Goal: Task Accomplishment & Management: Manage account settings

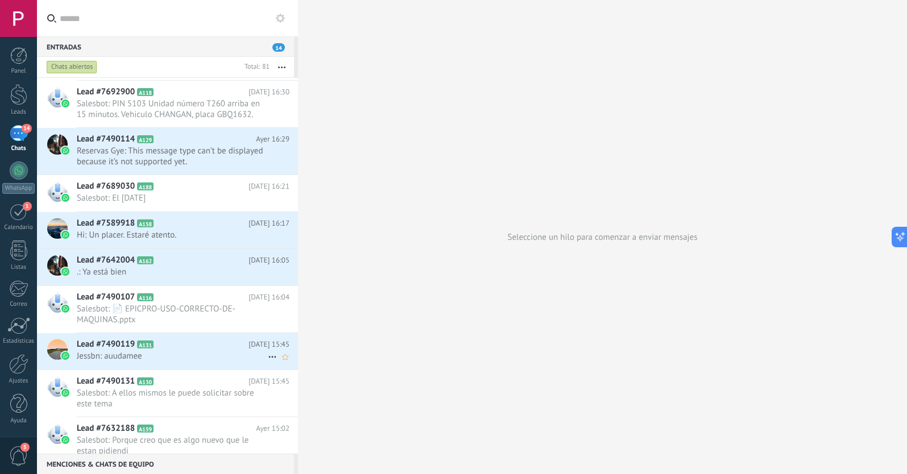
scroll to position [80, 0]
click at [139, 271] on span ".: Ya está bien" at bounding box center [172, 273] width 191 height 11
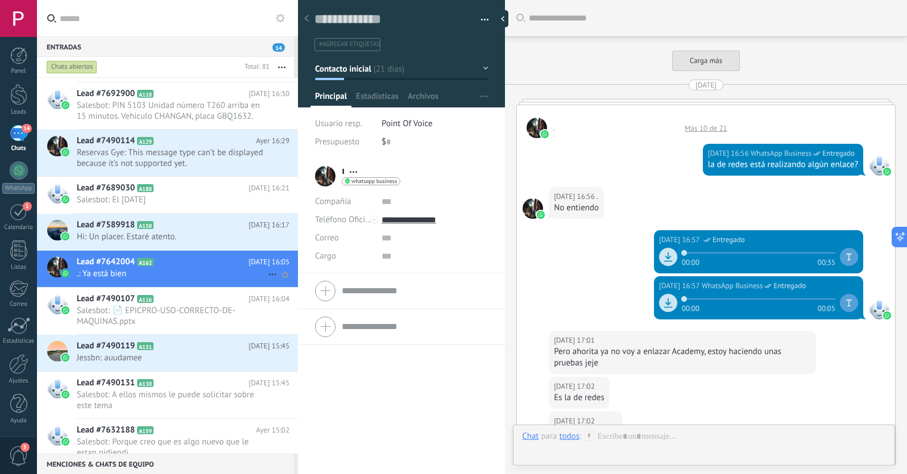
scroll to position [1371, 0]
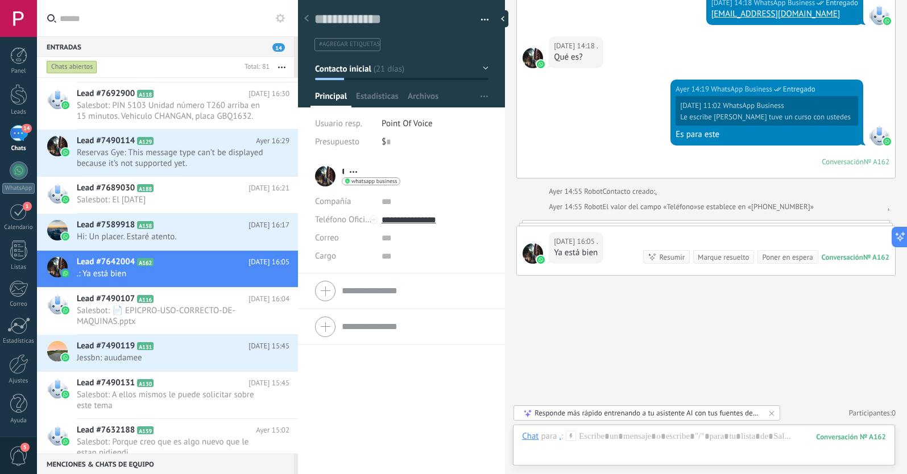
click at [671, 222] on div at bounding box center [705, 223] width 379 height 6
click at [669, 222] on div at bounding box center [705, 223] width 379 height 6
click at [197, 232] on span "Hi: Un placer. Estaré atento." at bounding box center [172, 236] width 191 height 11
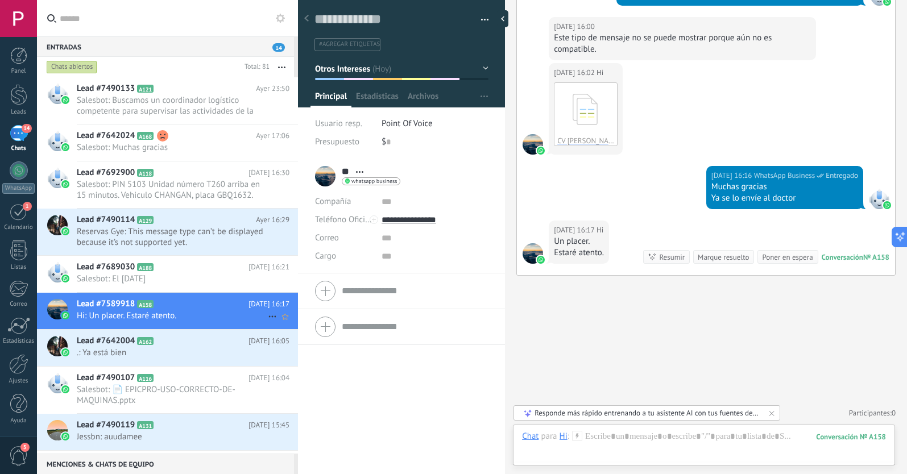
scroll to position [1, 0]
click at [267, 316] on icon at bounding box center [273, 316] width 14 height 14
click at [277, 326] on div "[PERSON_NAME] respondió" at bounding box center [327, 322] width 113 height 23
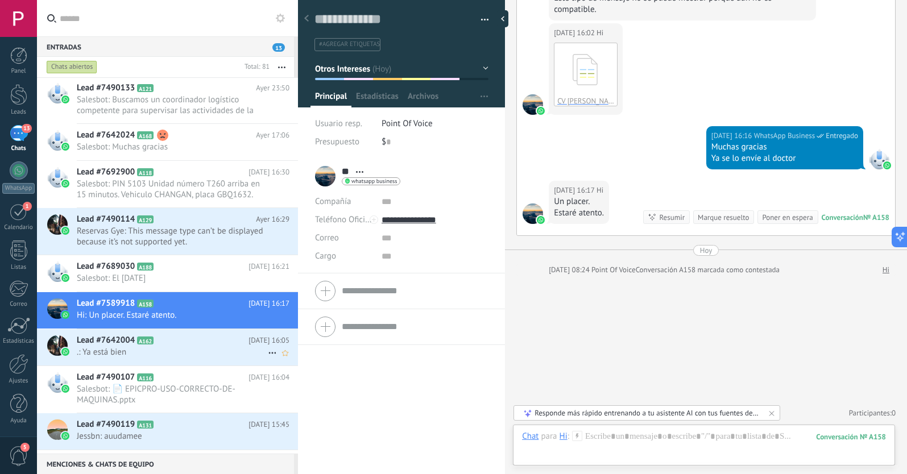
click at [267, 352] on icon at bounding box center [273, 353] width 14 height 14
click at [279, 358] on use at bounding box center [276, 359] width 8 height 5
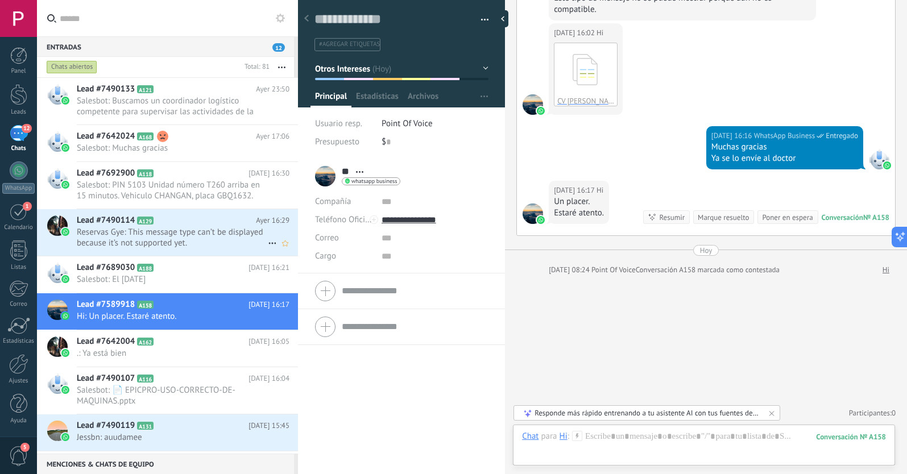
scroll to position [0, 0]
click at [189, 240] on span "Reservas Gye: This message type can’t be displayed because it’s not supported y…" at bounding box center [172, 237] width 191 height 22
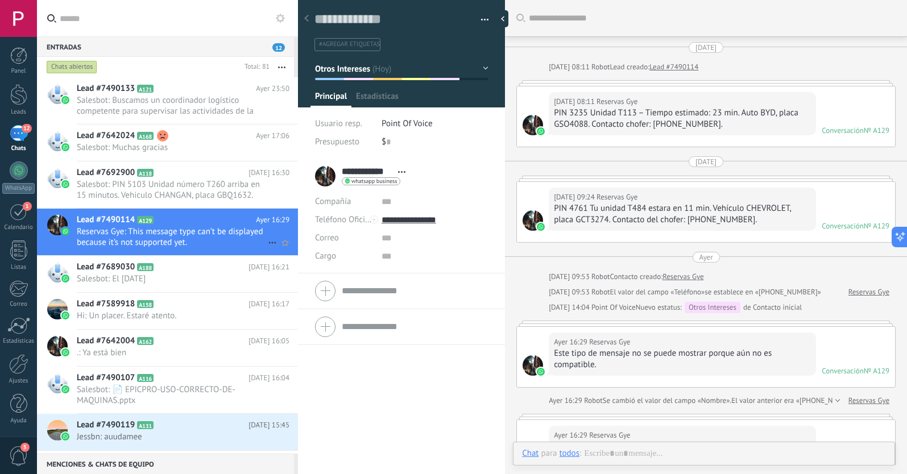
scroll to position [17, 0]
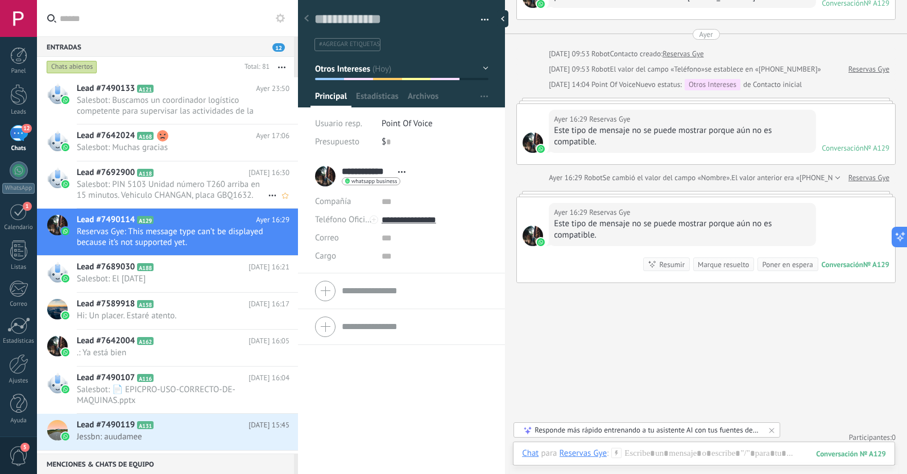
click at [175, 183] on span "Salesbot: PIN 5103 Unidad número T260 arriba en 15 minutos. Vehiculo CHANGAN, p…" at bounding box center [172, 190] width 191 height 22
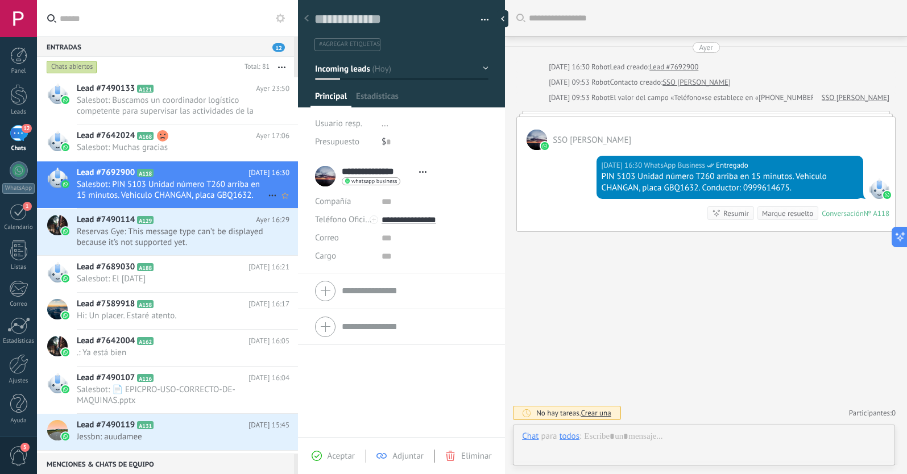
scroll to position [17, 0]
click at [191, 139] on h2 "Lead #7642024 A168" at bounding box center [166, 135] width 179 height 11
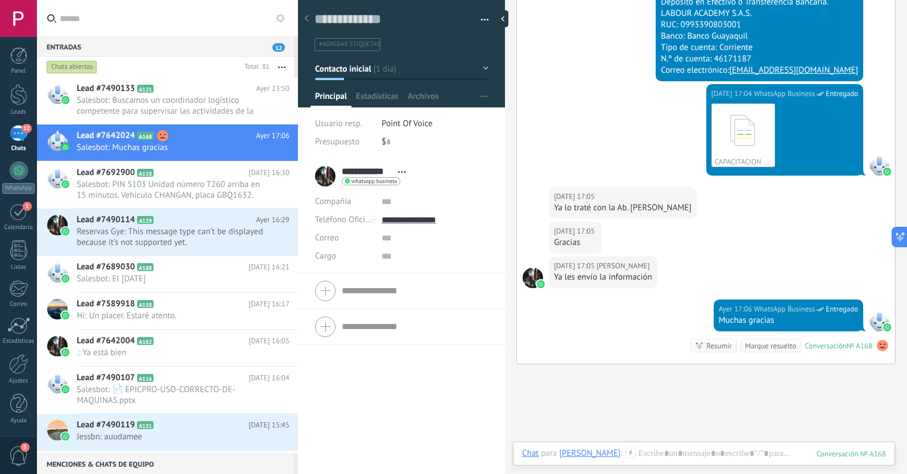
scroll to position [527, 0]
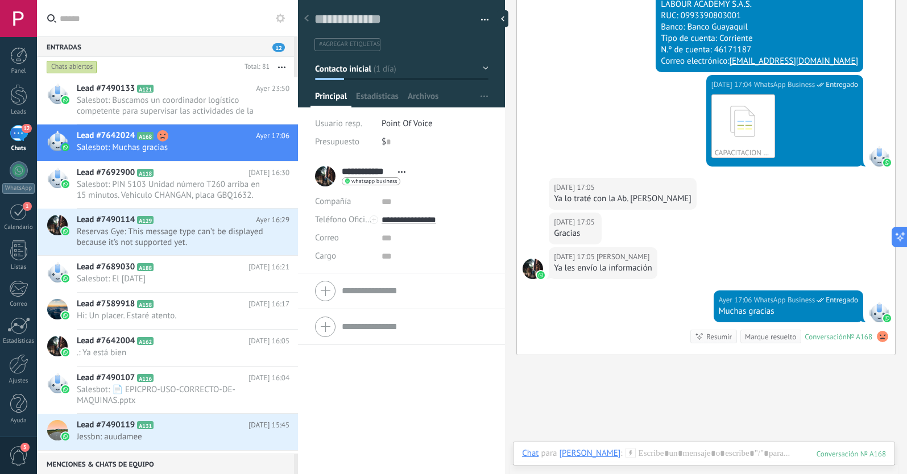
click at [879, 336] on use at bounding box center [882, 336] width 11 height 11
click at [627, 375] on div "Buscar Carga más [DATE] [DATE] 08:45 Robot Lead creado: Lead #7642024 [DATE] 08…" at bounding box center [706, 13] width 402 height 1081
click at [184, 106] on span "Salesbot: Buscamos un coordinador logístico competente para supervisar las act…" at bounding box center [172, 106] width 191 height 22
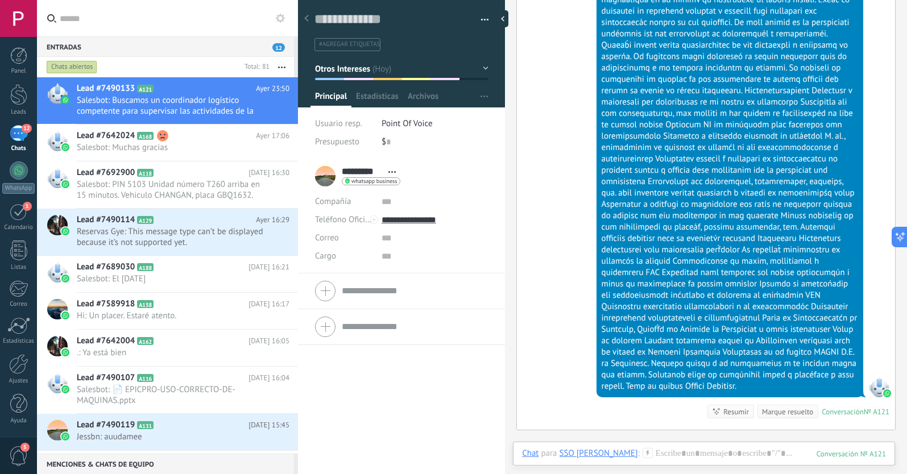
scroll to position [2706, 0]
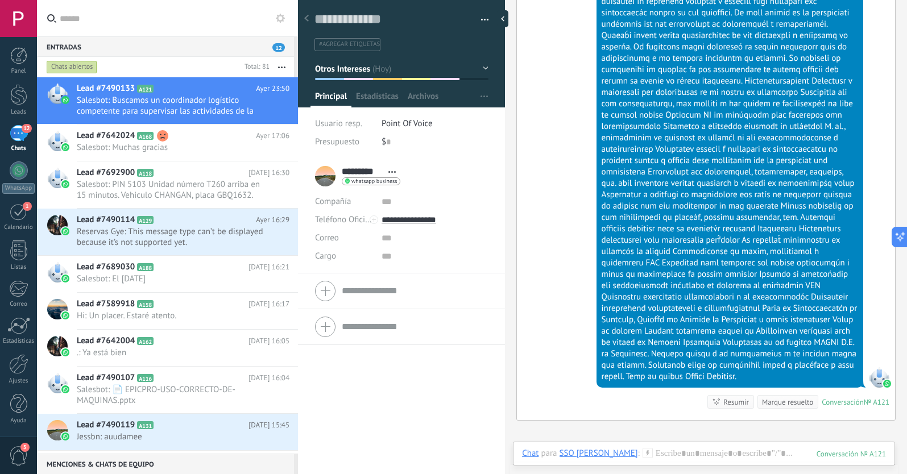
click at [309, 18] on div at bounding box center [307, 19] width 16 height 22
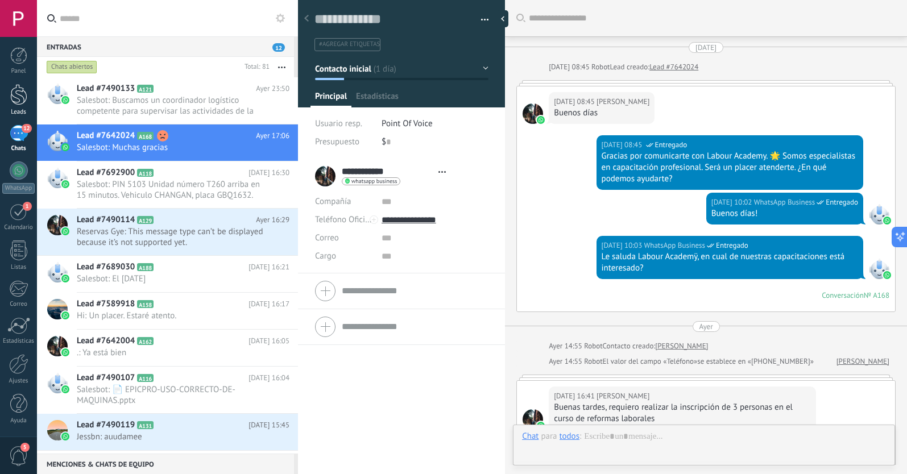
scroll to position [606, 0]
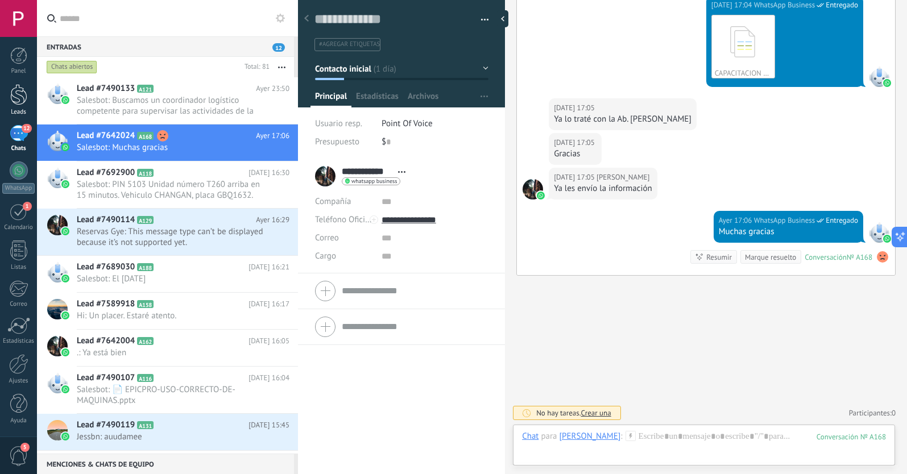
click at [15, 98] on div at bounding box center [18, 94] width 17 height 21
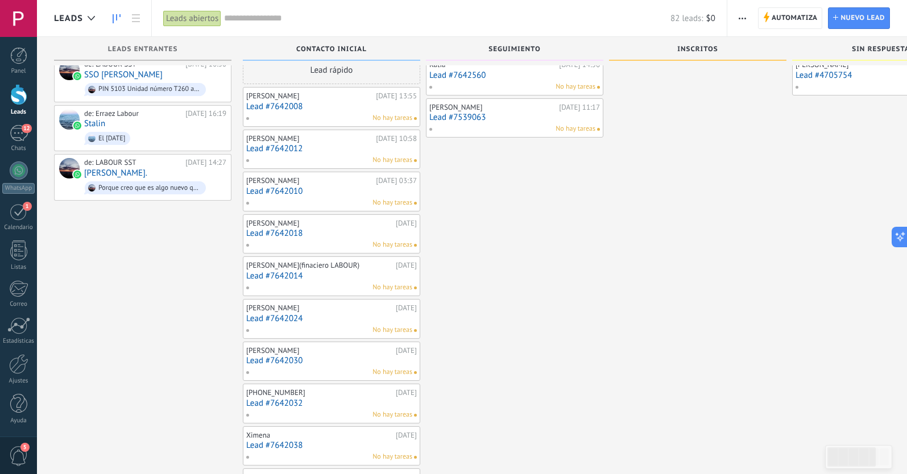
scroll to position [22, 0]
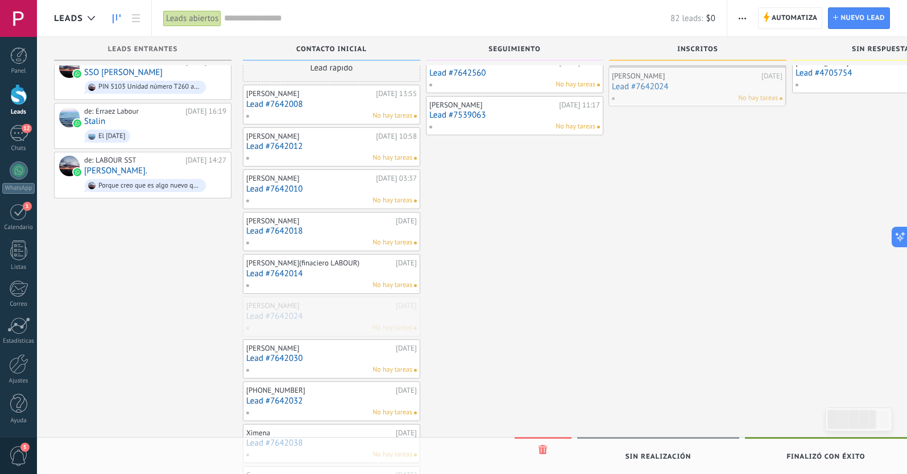
drag, startPoint x: 321, startPoint y: 315, endPoint x: 687, endPoint y: 86, distance: 431.0
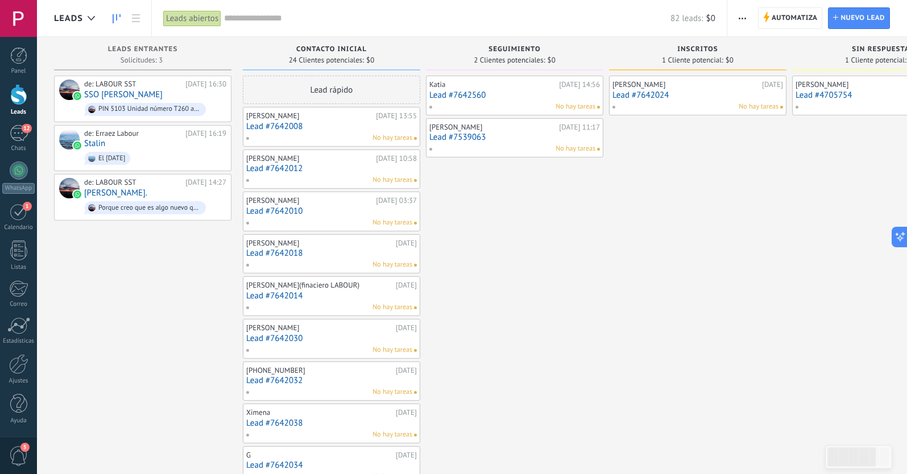
scroll to position [0, 0]
click at [502, 139] on link "Lead #7539063" at bounding box center [514, 138] width 171 height 10
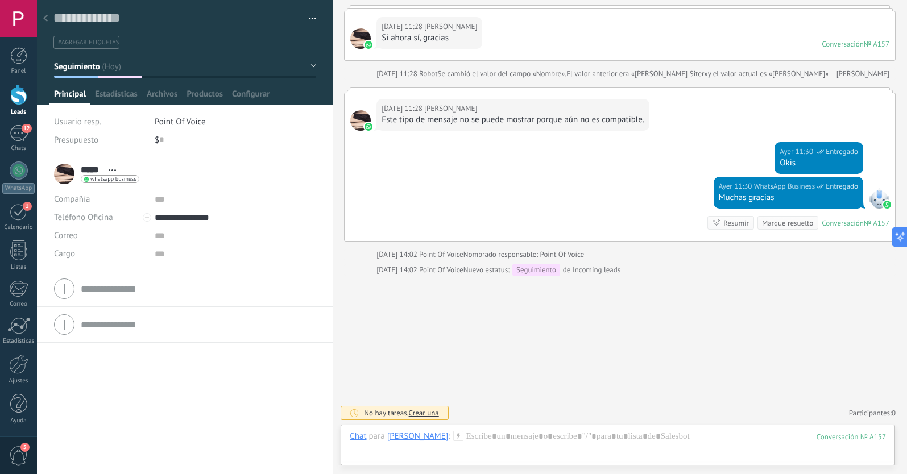
scroll to position [227, 0]
click at [48, 20] on div at bounding box center [46, 19] width 16 height 22
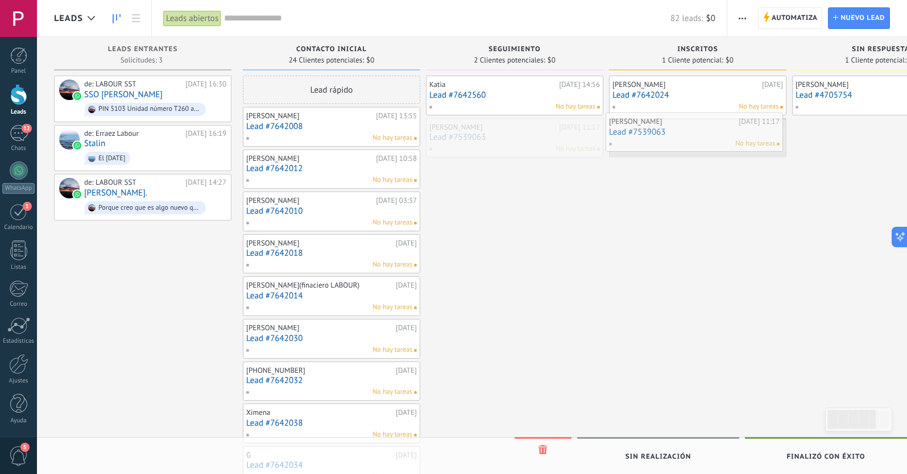
drag, startPoint x: 512, startPoint y: 137, endPoint x: 692, endPoint y: 131, distance: 179.8
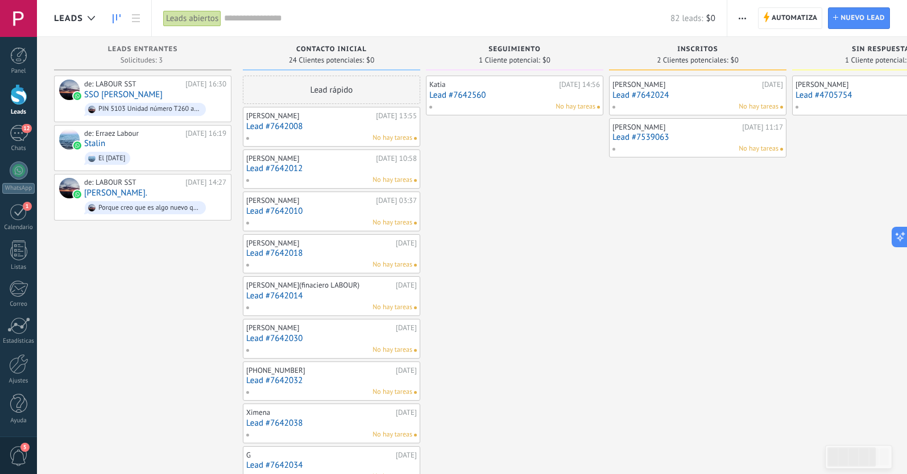
click at [511, 97] on link "Lead #7642560" at bounding box center [514, 95] width 171 height 10
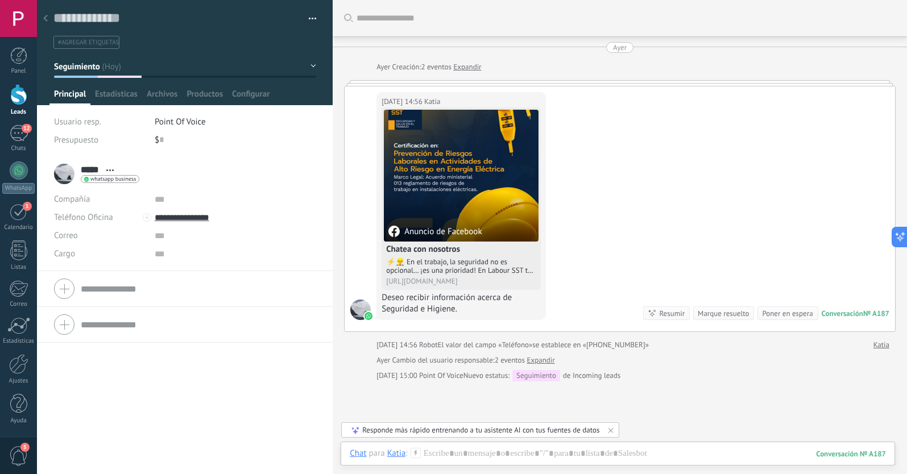
click at [48, 19] on div at bounding box center [46, 19] width 16 height 22
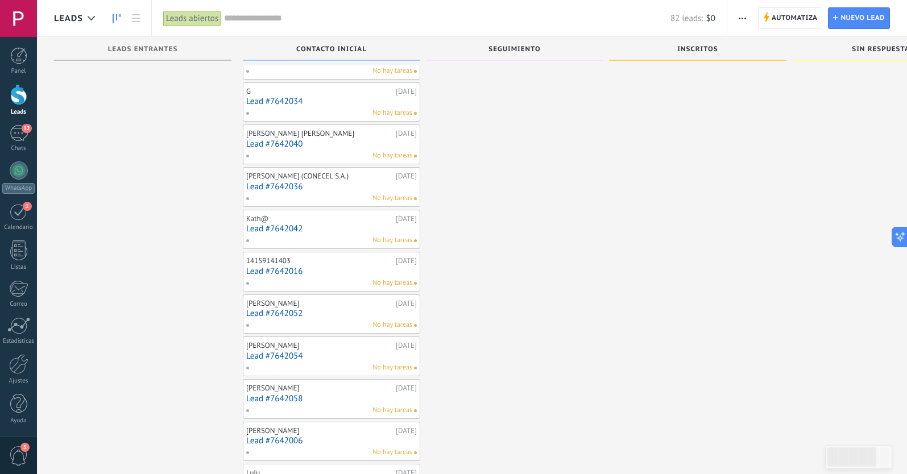
scroll to position [365, 0]
click at [26, 138] on div "12" at bounding box center [19, 133] width 18 height 16
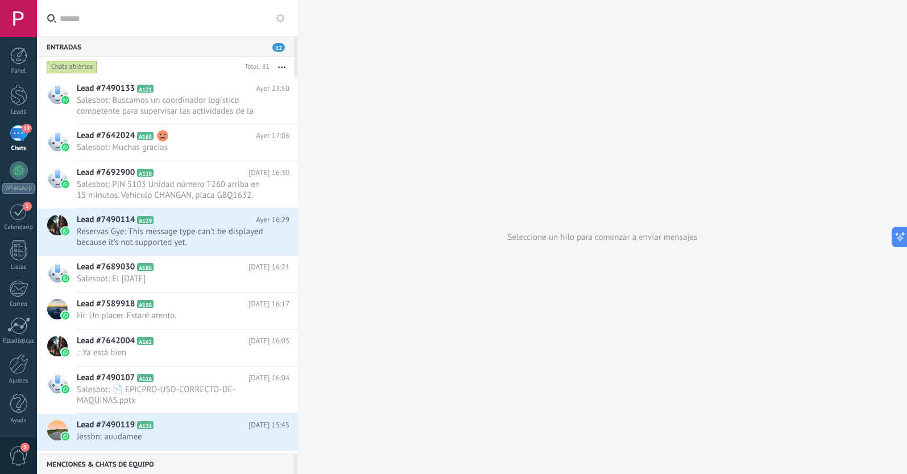
click at [74, 65] on div "Chats abiertos" at bounding box center [72, 67] width 51 height 14
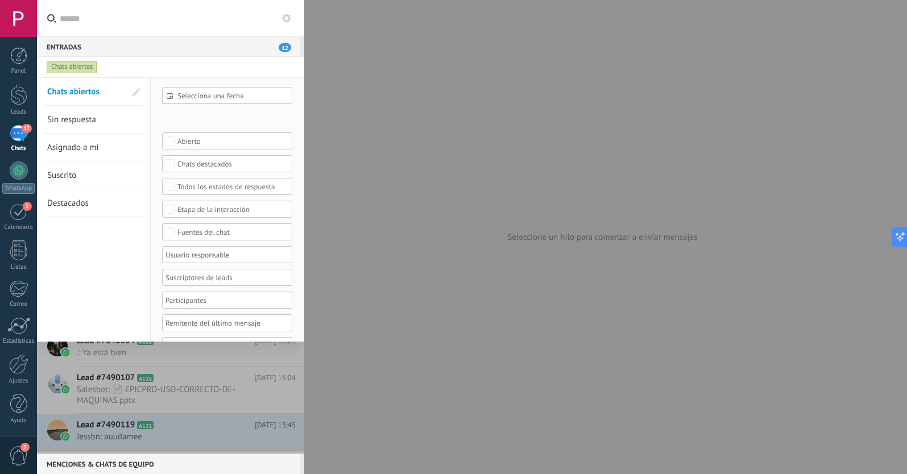
click at [82, 118] on span "Sin respuesta" at bounding box center [71, 119] width 49 height 11
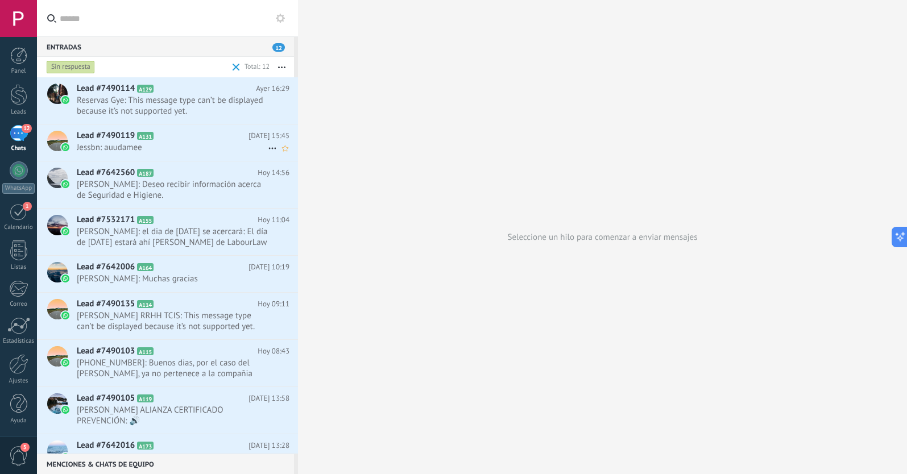
click at [216, 144] on span "Jessbn: auudamee" at bounding box center [172, 147] width 191 height 11
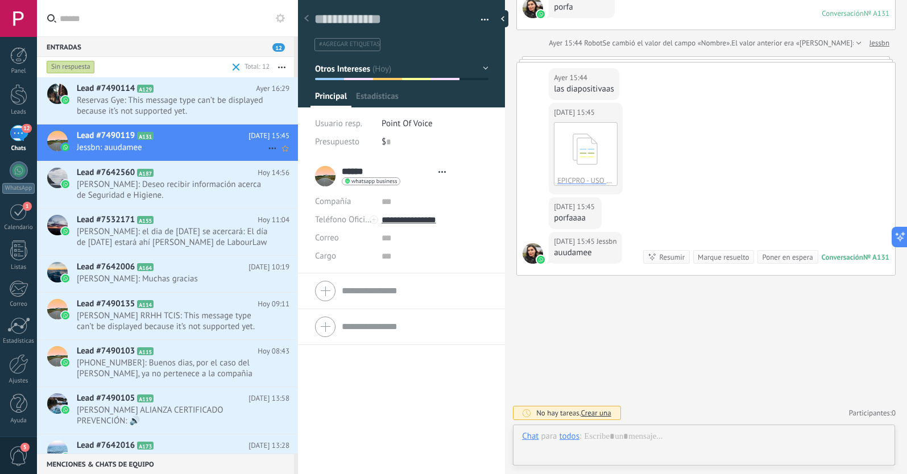
scroll to position [17, 0]
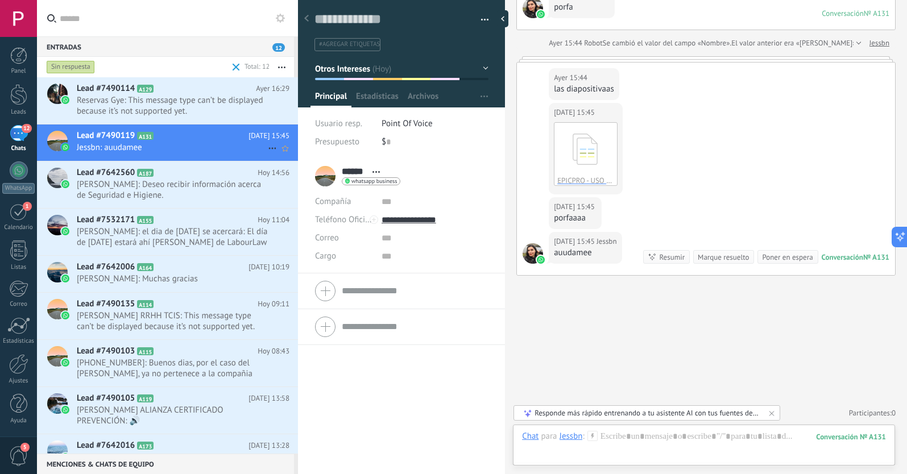
click at [267, 147] on icon at bounding box center [273, 149] width 14 height 14
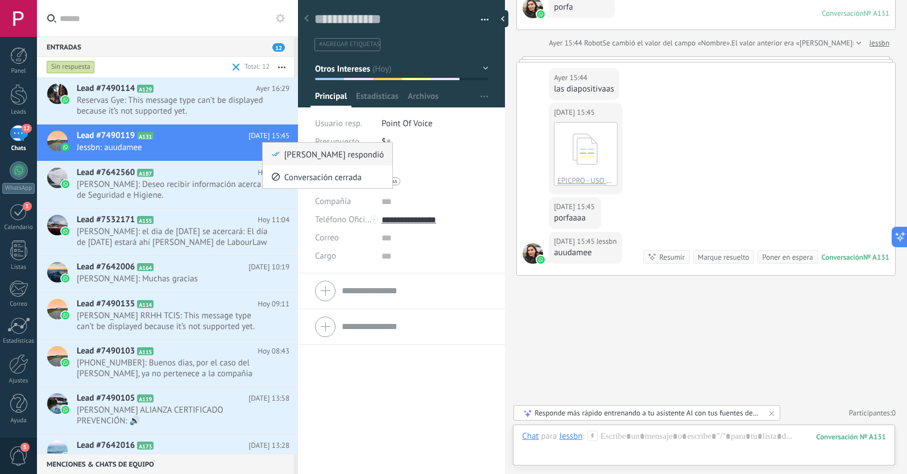
click at [277, 156] on icon at bounding box center [276, 154] width 8 height 8
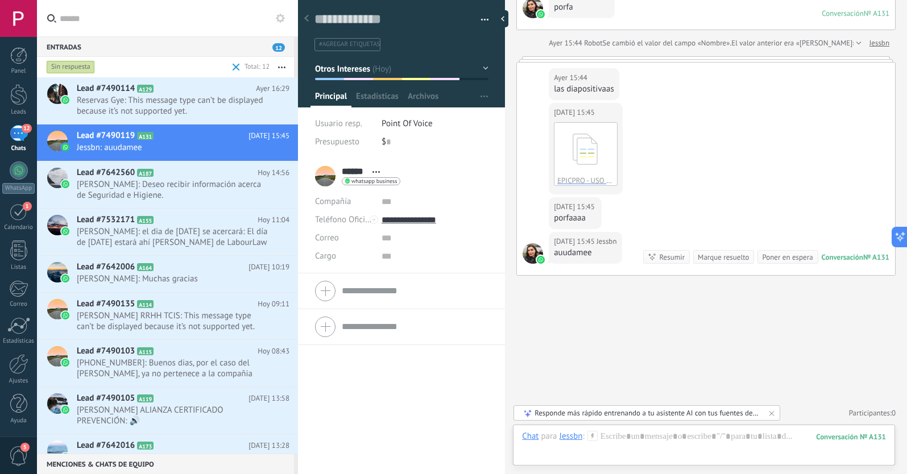
scroll to position [3250, 0]
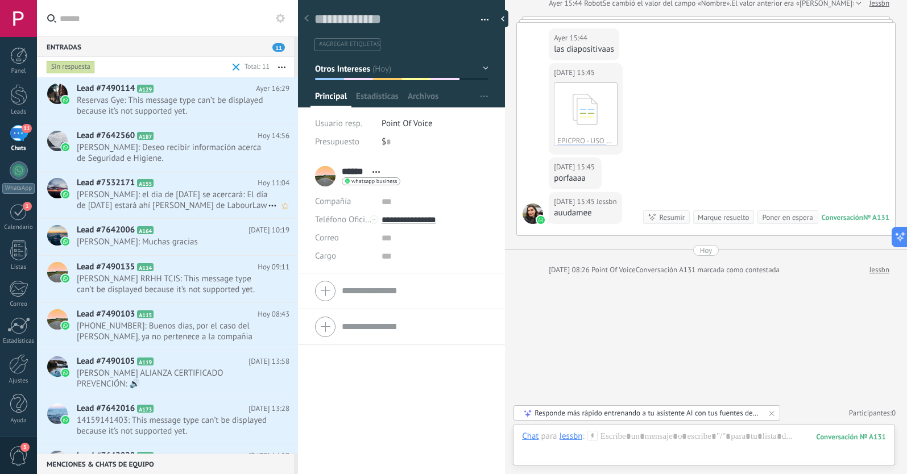
click at [267, 207] on icon at bounding box center [273, 206] width 14 height 14
click at [286, 214] on span "[PERSON_NAME] respondió" at bounding box center [334, 211] width 100 height 23
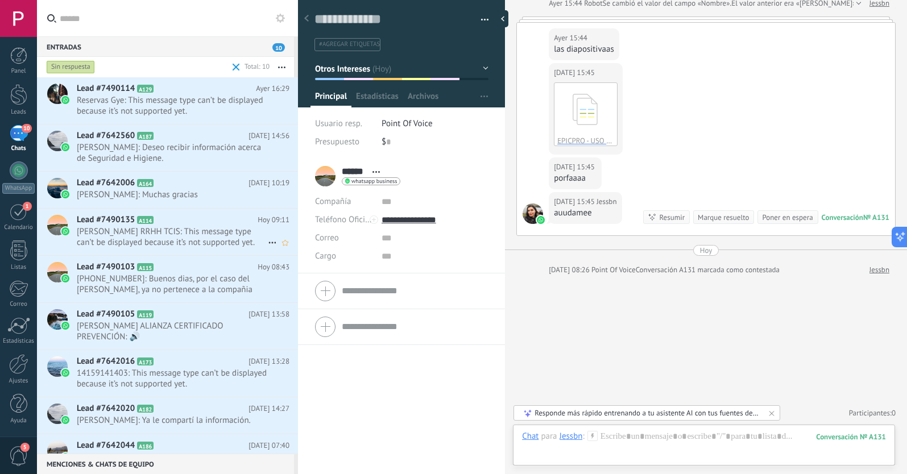
click at [268, 242] on use at bounding box center [271, 243] width 7 height 2
click at [284, 249] on span "[PERSON_NAME] respondió" at bounding box center [334, 248] width 100 height 23
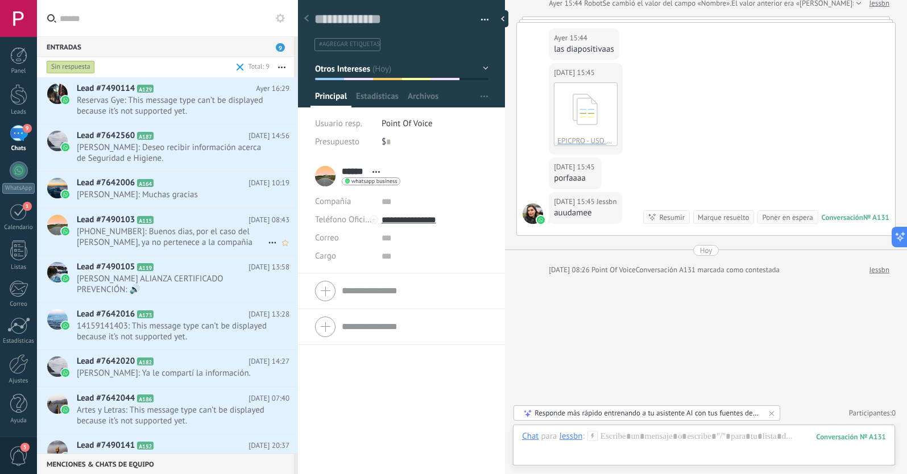
click at [267, 245] on icon at bounding box center [273, 243] width 14 height 14
click at [283, 254] on div "[PERSON_NAME] respondió" at bounding box center [327, 248] width 113 height 23
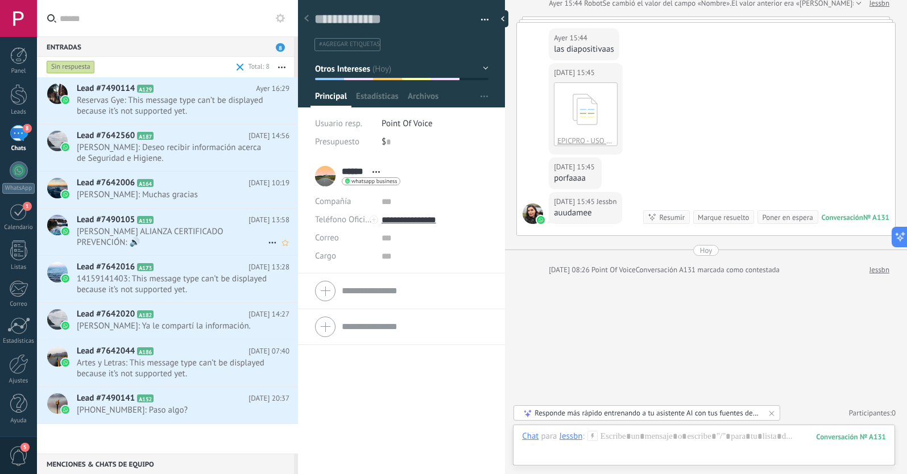
click at [266, 241] on icon at bounding box center [273, 243] width 14 height 14
click at [281, 250] on div "[PERSON_NAME] respondió" at bounding box center [327, 248] width 113 height 23
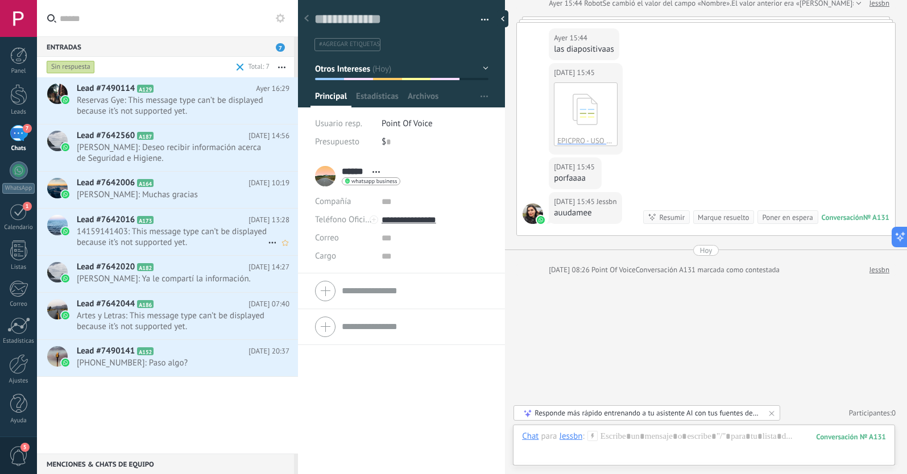
click at [266, 241] on icon at bounding box center [273, 243] width 14 height 14
click at [280, 248] on span at bounding box center [275, 249] width 9 height 8
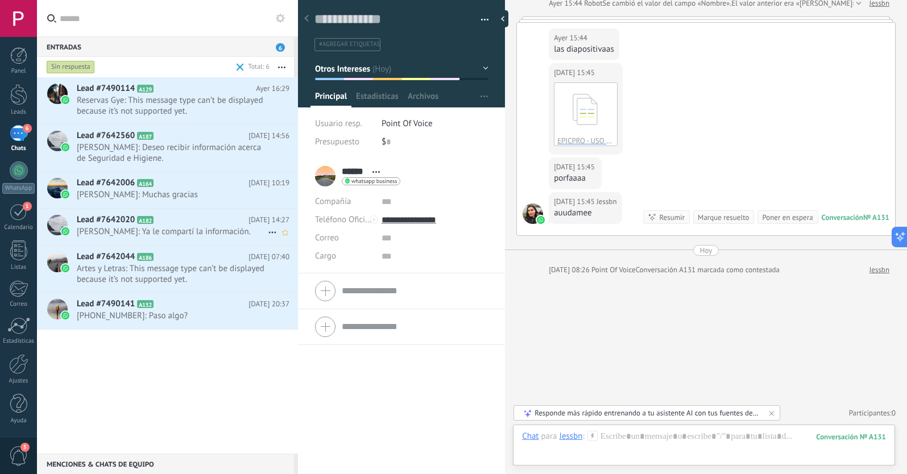
click at [267, 239] on icon at bounding box center [273, 233] width 14 height 14
click at [278, 251] on icon at bounding box center [276, 249] width 8 height 8
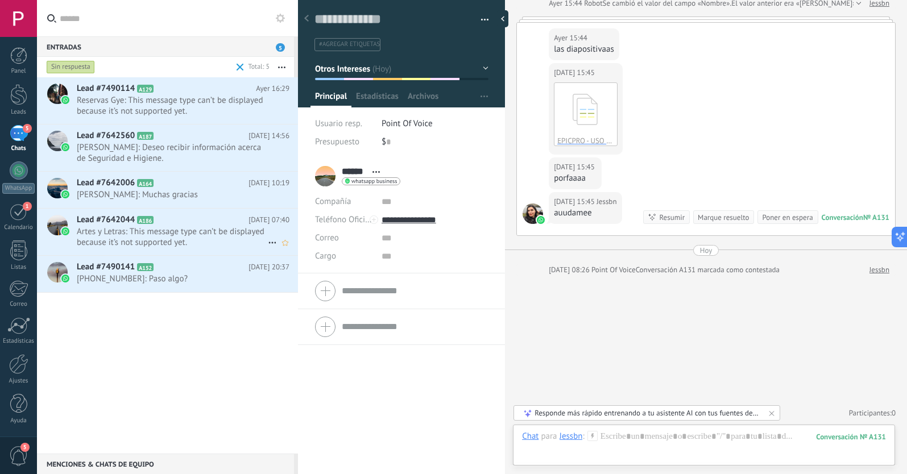
click at [266, 242] on icon at bounding box center [273, 243] width 14 height 14
click at [275, 249] on icon at bounding box center [276, 249] width 8 height 8
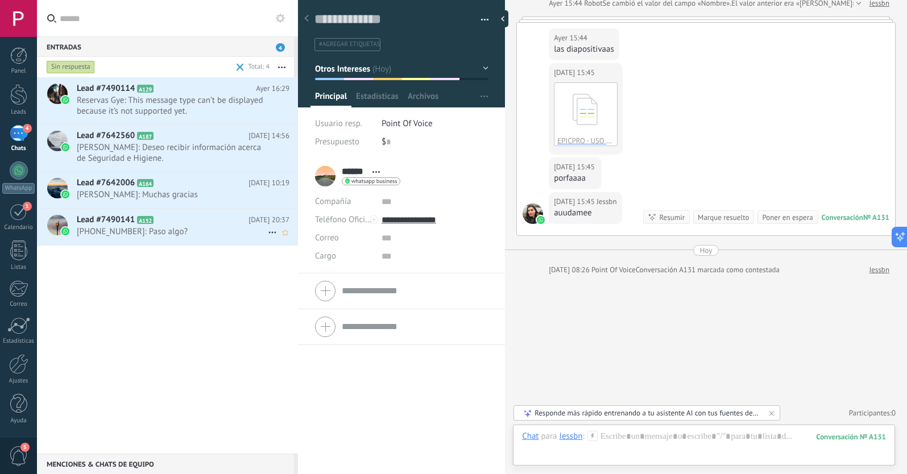
click at [266, 231] on icon at bounding box center [273, 233] width 14 height 14
click at [272, 237] on icon at bounding box center [276, 238] width 8 height 8
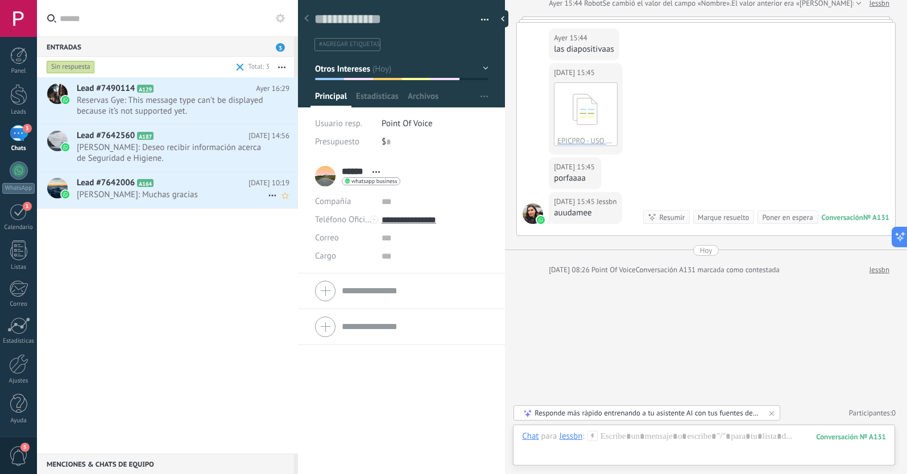
click at [196, 192] on span "[PERSON_NAME]: Muchas gracias" at bounding box center [172, 194] width 191 height 11
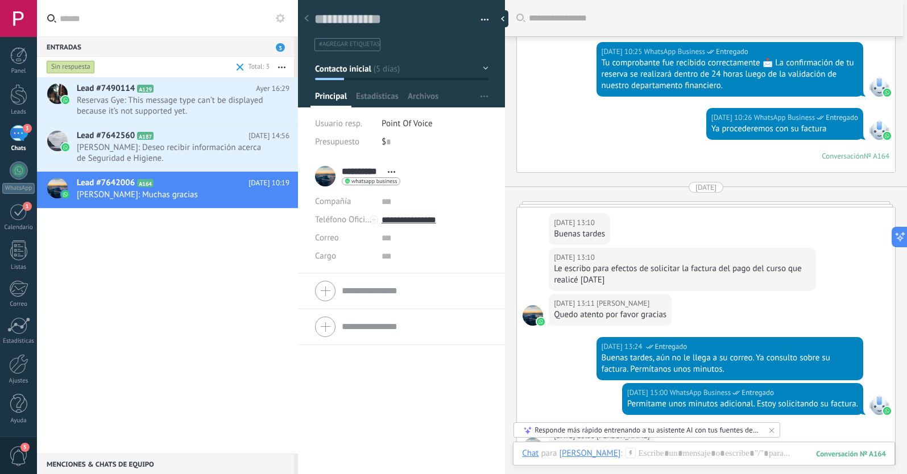
scroll to position [881, 0]
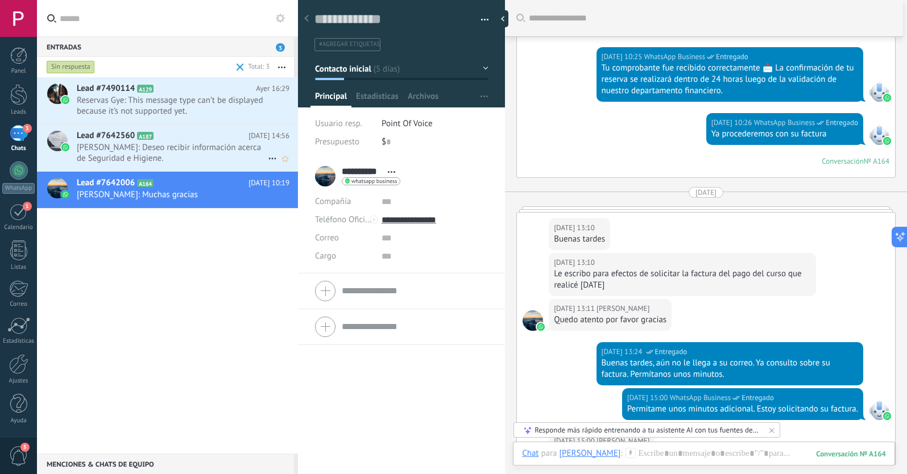
click at [186, 146] on span "[PERSON_NAME]: Deseo recibir información acerca de Seguridad e Higiene." at bounding box center [172, 153] width 191 height 22
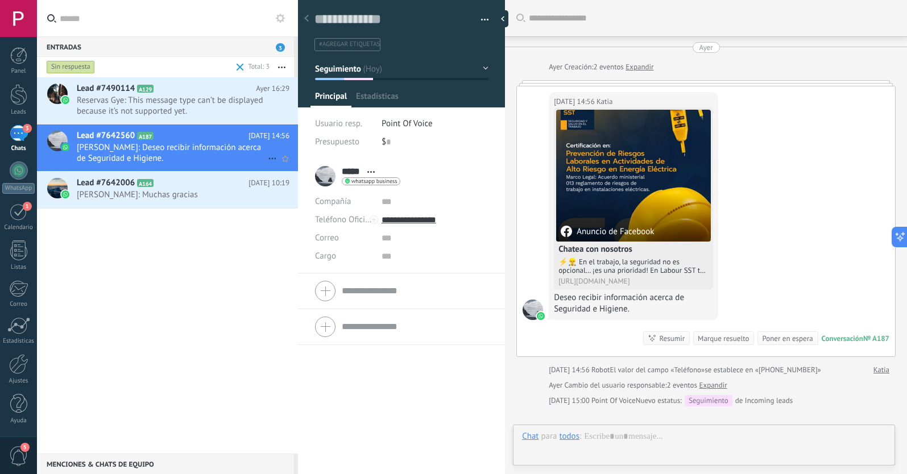
scroll to position [17, 0]
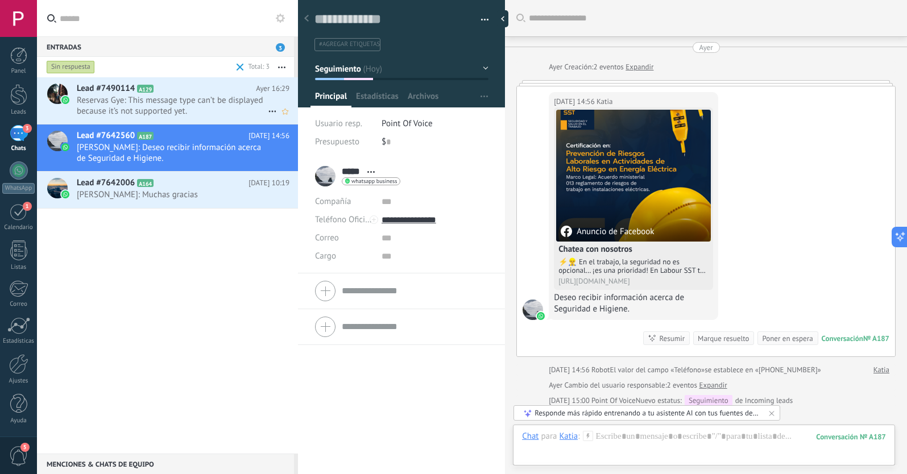
click at [188, 106] on span "Reservas Gye: This message type can’t be displayed because it’s not supported y…" at bounding box center [172, 106] width 191 height 22
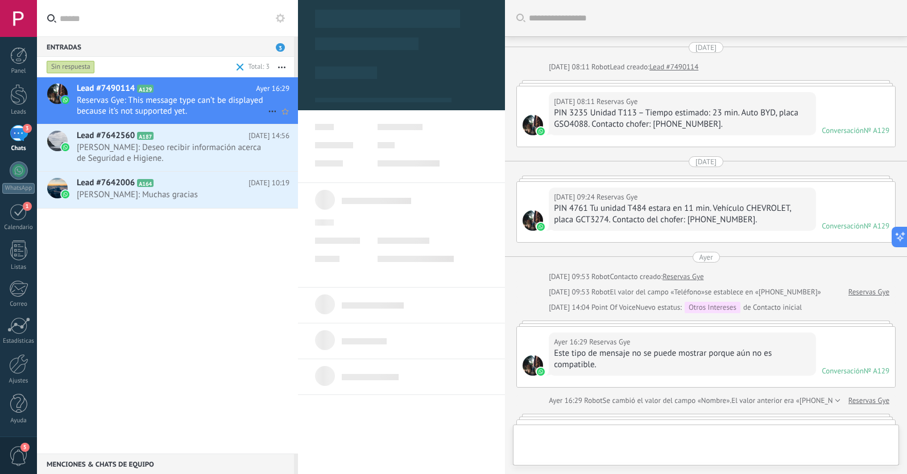
type textarea "**********"
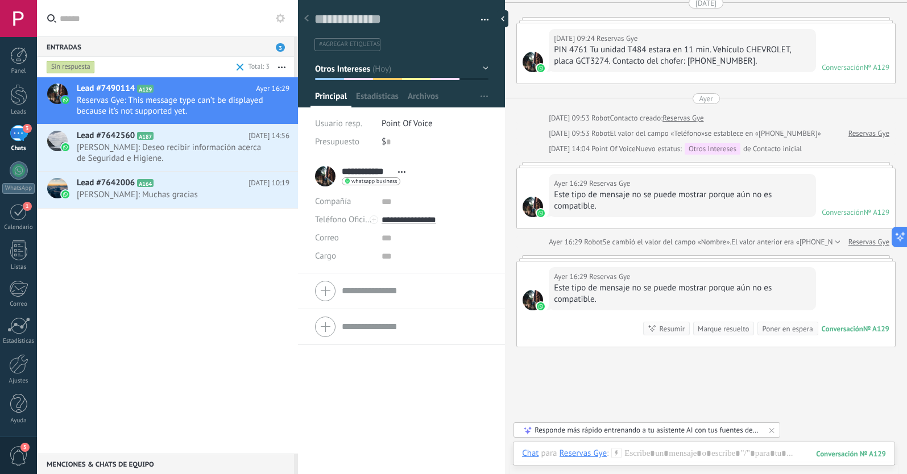
scroll to position [157, 0]
click at [266, 109] on icon at bounding box center [273, 112] width 14 height 14
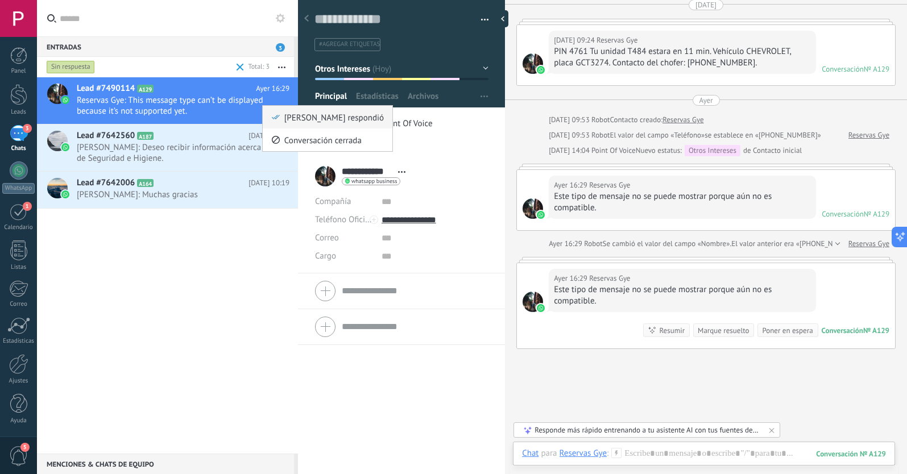
click at [275, 120] on icon at bounding box center [276, 117] width 8 height 8
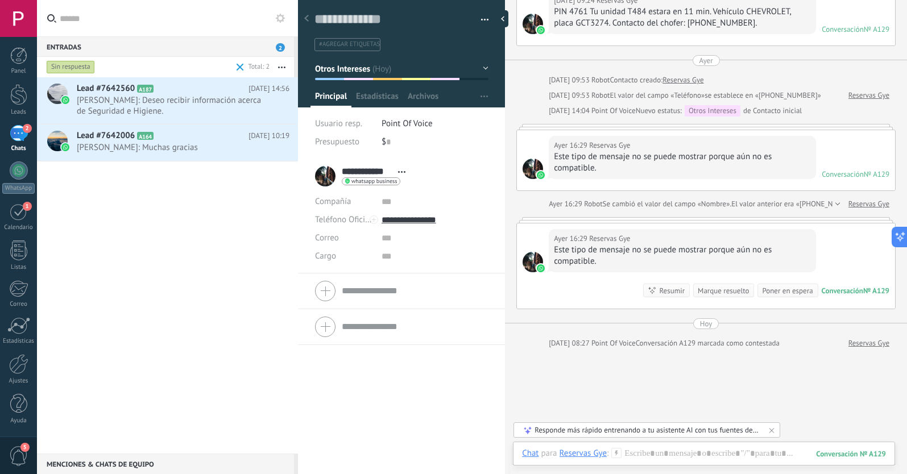
click at [239, 68] on span at bounding box center [240, 67] width 7 height 7
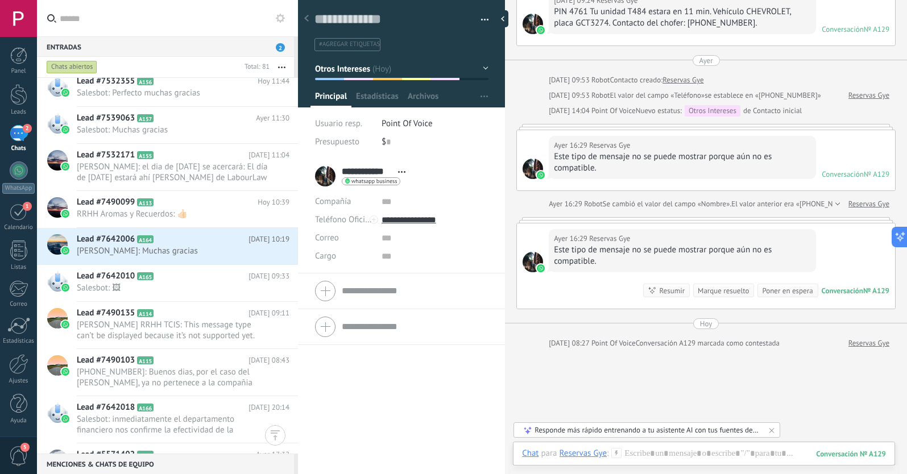
scroll to position [718, 0]
click at [11, 98] on div at bounding box center [18, 94] width 17 height 21
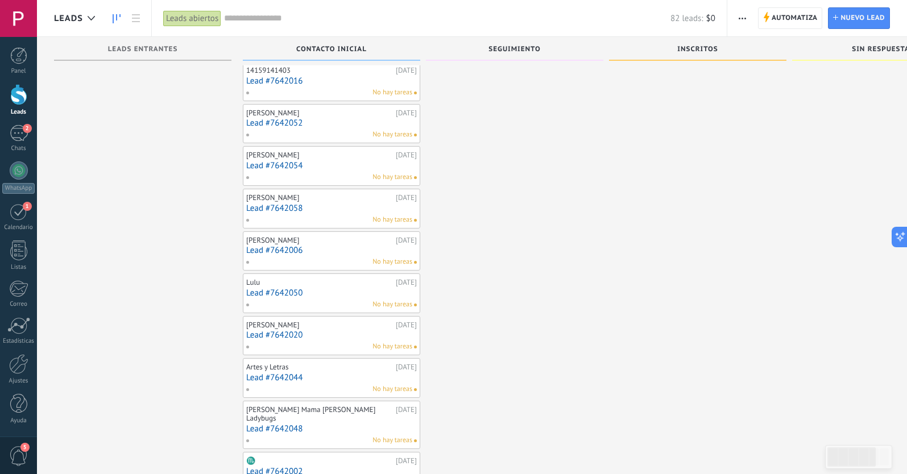
scroll to position [550, 0]
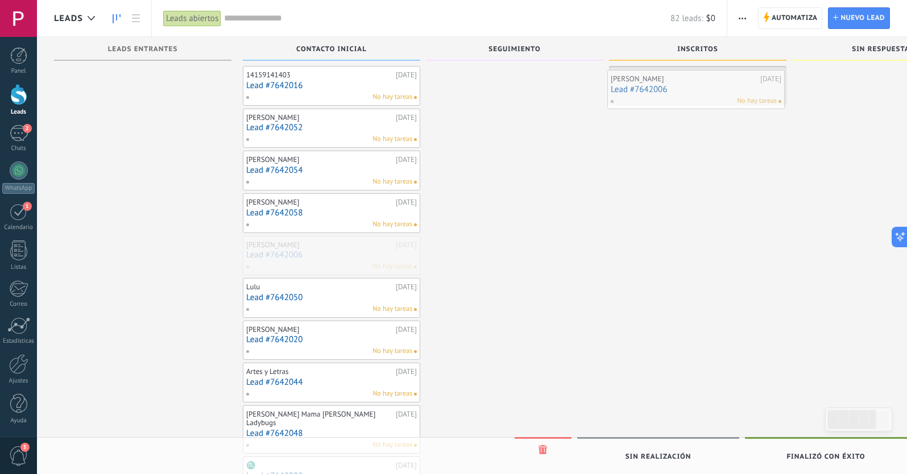
drag, startPoint x: 321, startPoint y: 258, endPoint x: 687, endPoint y: 97, distance: 399.8
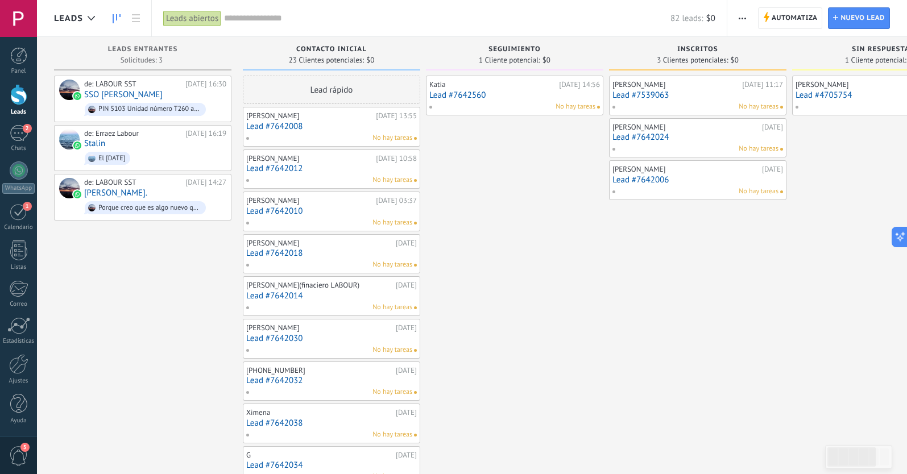
scroll to position [0, 0]
click at [28, 136] on link "2 Chats" at bounding box center [18, 138] width 37 height 27
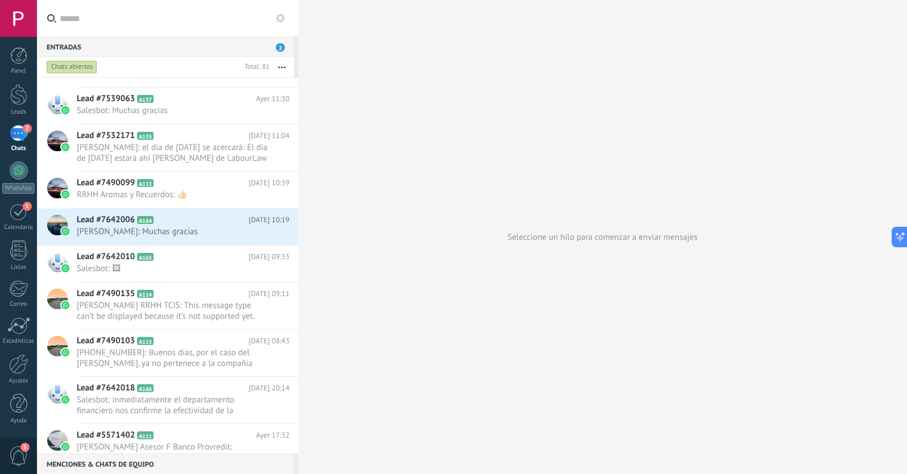
scroll to position [658, 0]
click at [268, 233] on use at bounding box center [271, 233] width 7 height 2
click at [288, 242] on span "[PERSON_NAME] respondió" at bounding box center [334, 238] width 100 height 23
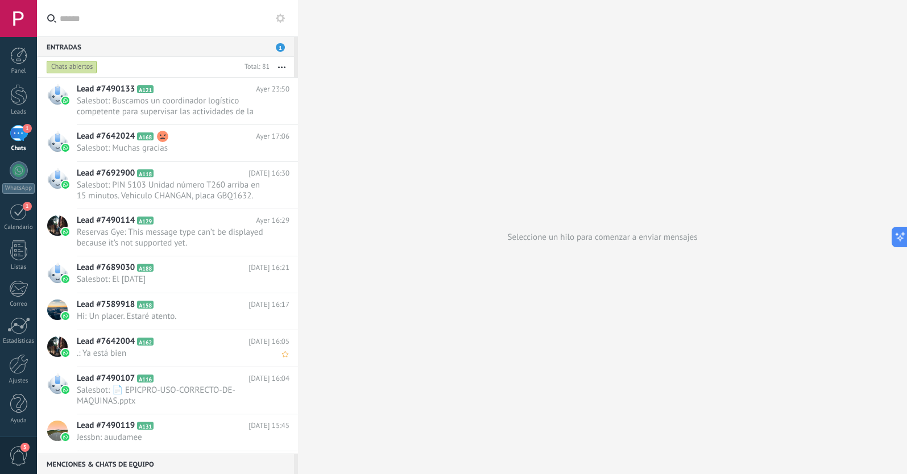
scroll to position [0, 0]
click at [23, 97] on div at bounding box center [18, 94] width 17 height 21
